Goal: Task Accomplishment & Management: Use online tool/utility

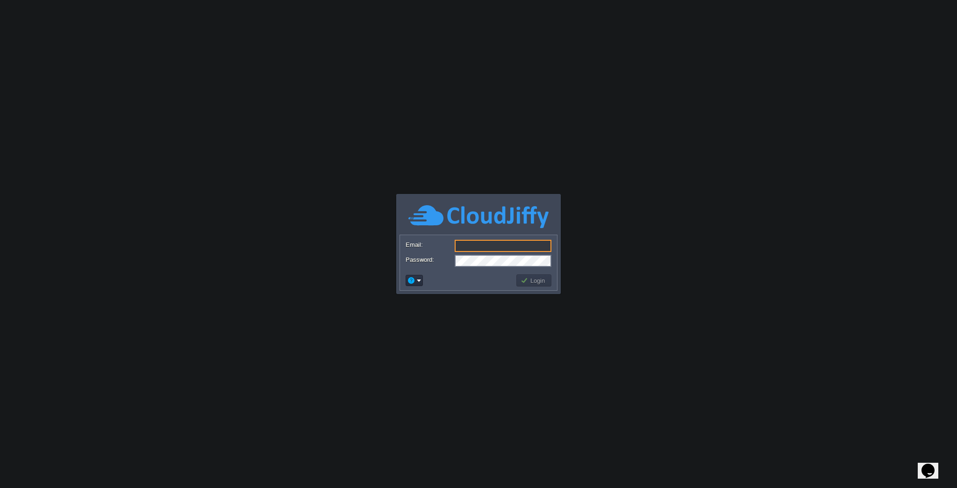
type input "[EMAIL_ADDRESS][DOMAIN_NAME]"
click at [526, 282] on button "Login" at bounding box center [533, 280] width 27 height 8
click at [413, 279] on button "button" at bounding box center [411, 280] width 8 height 8
click at [454, 270] on div "Login" at bounding box center [478, 280] width 157 height 20
click at [534, 277] on button "Login" at bounding box center [533, 280] width 27 height 8
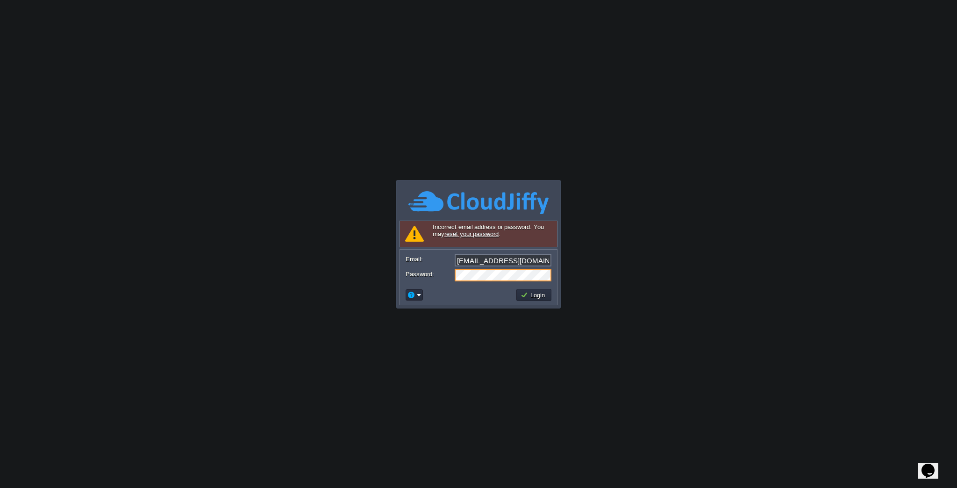
click at [450, 335] on body "Application Platform v.8.10.2 Signing in... Incorrect email address or password…" at bounding box center [478, 244] width 957 height 488
click at [934, 468] on icon "Chat widget" at bounding box center [927, 470] width 13 height 14
click at [929, 467] on icon "Close Chat This icon closes the chat window." at bounding box center [925, 472] width 11 height 11
click at [734, 166] on body "Application Platform v.8.10.2 Signing in... Incorrect email address or password…" at bounding box center [478, 244] width 957 height 488
drag, startPoint x: 389, startPoint y: 169, endPoint x: 547, endPoint y: 343, distance: 234.8
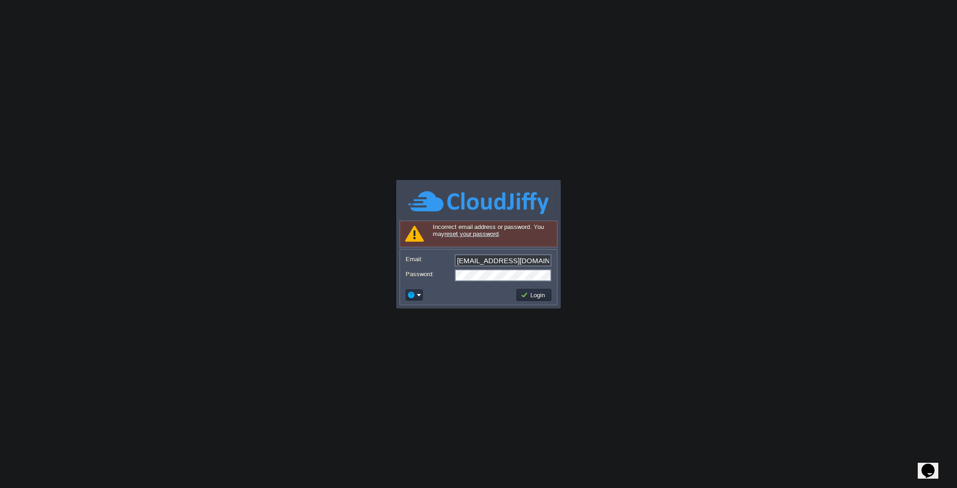
click at [500, 319] on body "Application Platform v.8.10.2 Signing in... Incorrect email address or password…" at bounding box center [478, 244] width 957 height 488
click at [562, 329] on body "Application Platform v.8.10.2 Signing in... Incorrect email address or password…" at bounding box center [478, 244] width 957 height 488
